Goal: Manage account settings

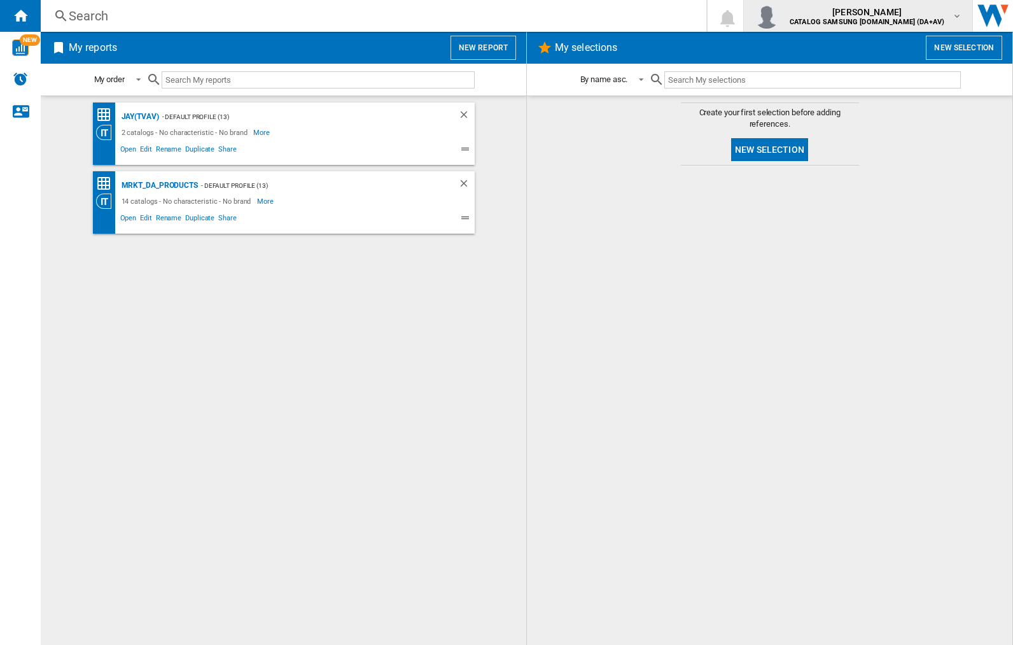
click at [779, 16] on img "button" at bounding box center [766, 15] width 25 height 25
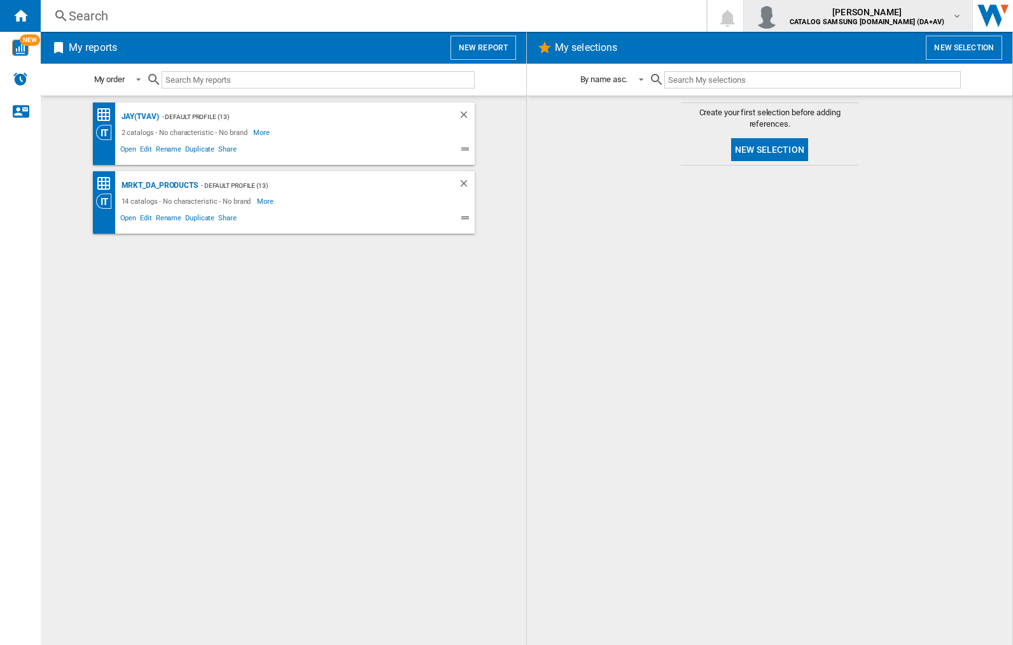
click at [779, 16] on img "button" at bounding box center [766, 15] width 25 height 25
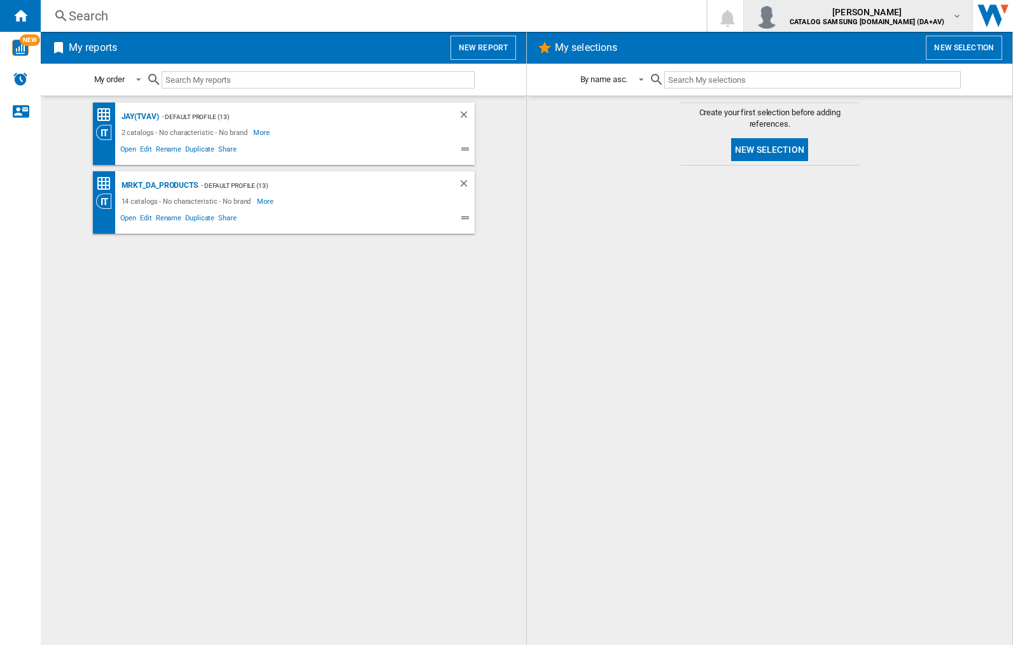
click at [779, 16] on img "button" at bounding box center [766, 15] width 25 height 25
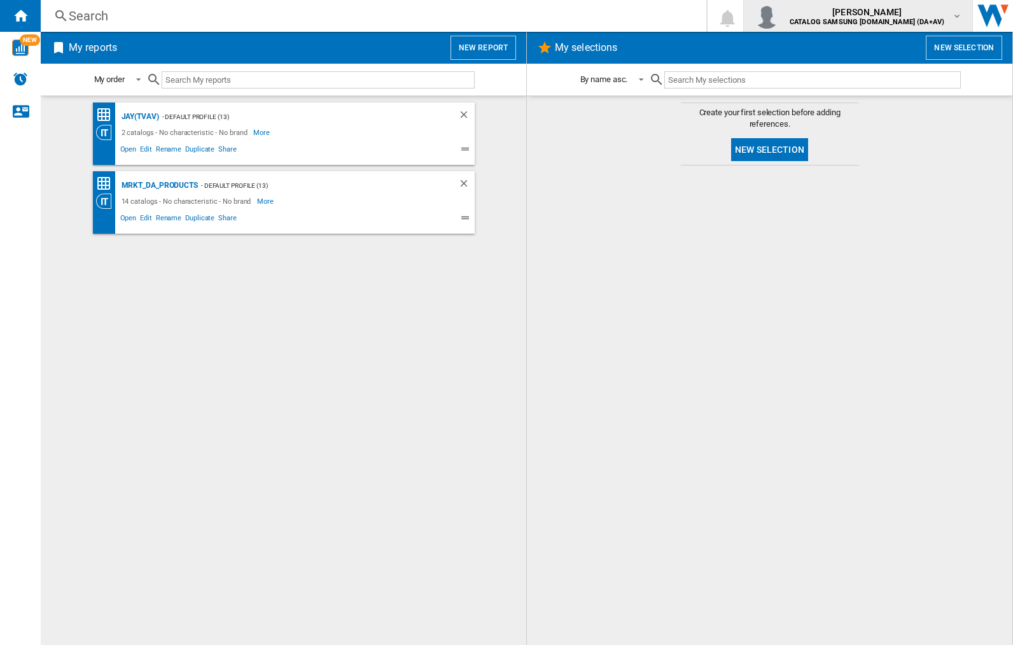
click at [779, 16] on img "button" at bounding box center [766, 15] width 25 height 25
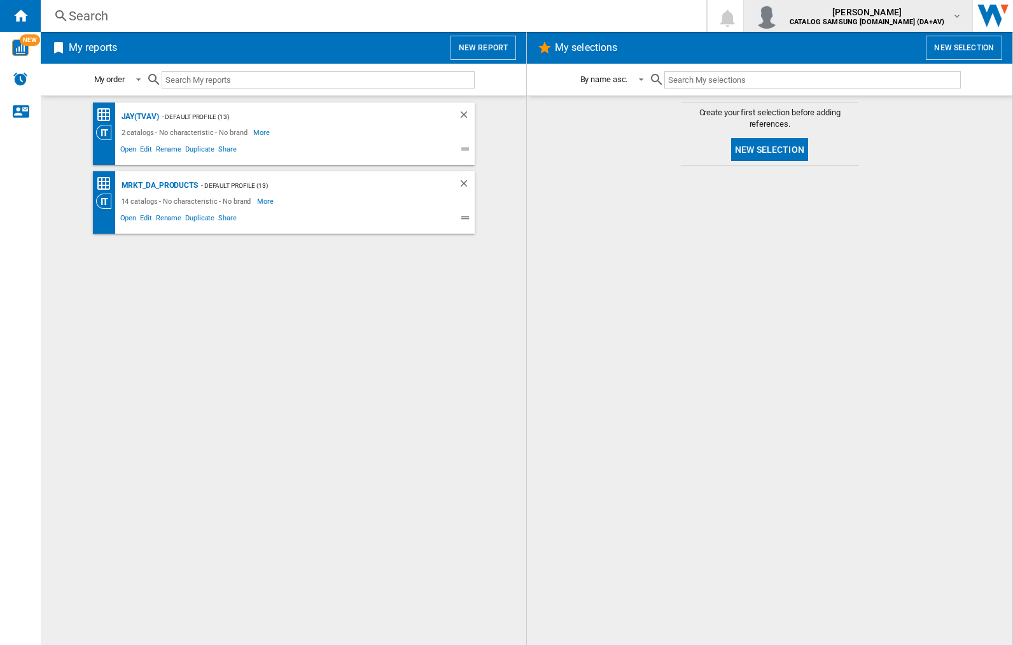
click at [779, 16] on img "button" at bounding box center [766, 15] width 25 height 25
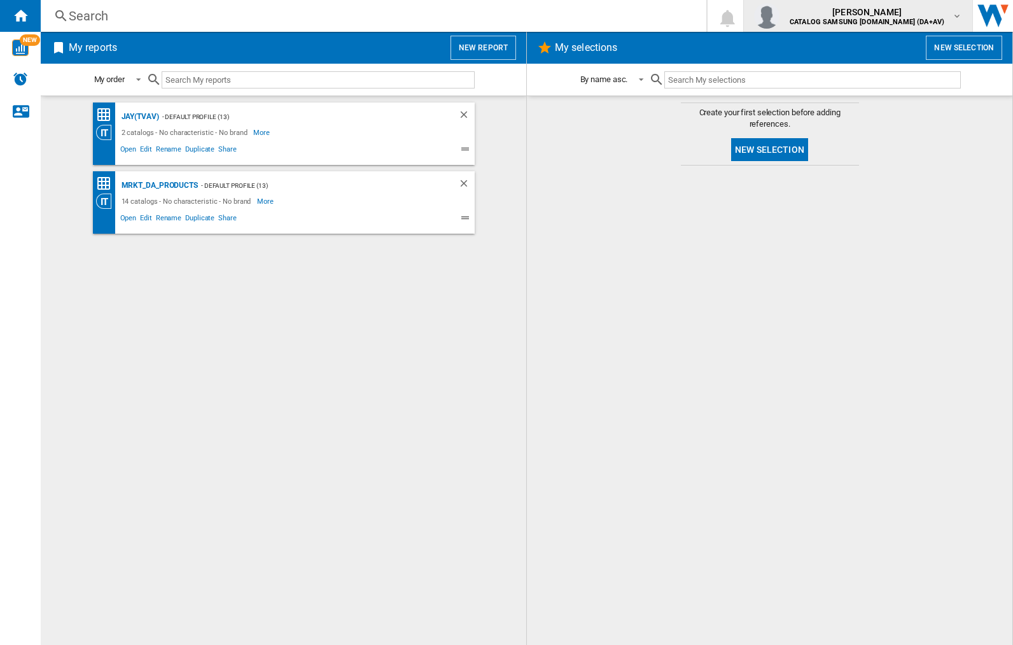
click at [779, 16] on img "button" at bounding box center [766, 15] width 25 height 25
